Goal: Task Accomplishment & Management: Use online tool/utility

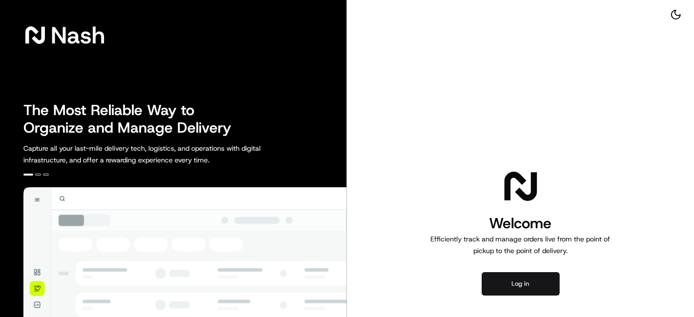
click at [509, 292] on button "Log in" at bounding box center [521, 283] width 78 height 23
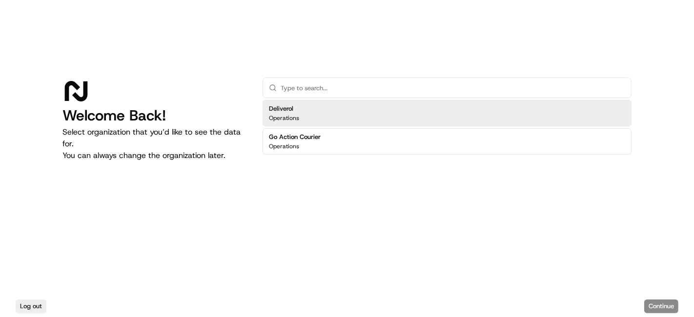
click at [390, 111] on div "Deliverol Operations" at bounding box center [447, 113] width 369 height 26
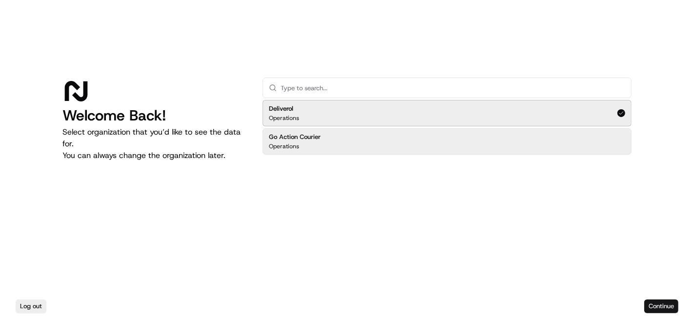
click at [653, 305] on button "Continue" at bounding box center [661, 307] width 34 height 14
